Goal: Navigation & Orientation: Understand site structure

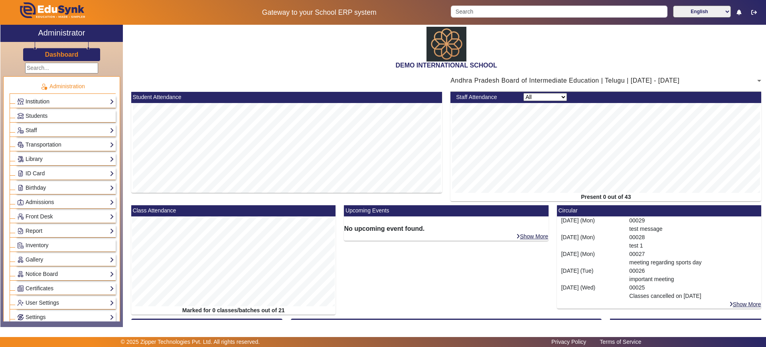
click at [53, 97] on link "Institution" at bounding box center [65, 101] width 97 height 9
click at [765, 18] on div "Gateway to your School ERP system English हिंदी (Hindi) ಕನ್ನಡ (Kannada) தமிழ் (…" at bounding box center [383, 12] width 766 height 25
